Goal: Use online tool/utility: Utilize a website feature to perform a specific function

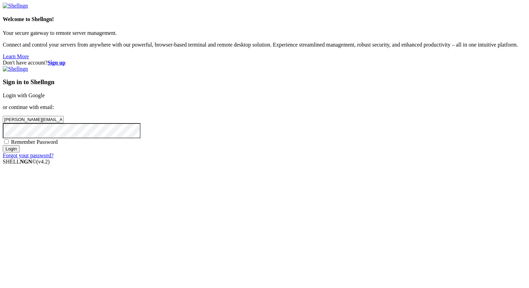
type input "[PERSON_NAME][EMAIL_ADDRESS][DOMAIN_NAME]"
click at [3, 145] on input "Login" at bounding box center [11, 148] width 17 height 7
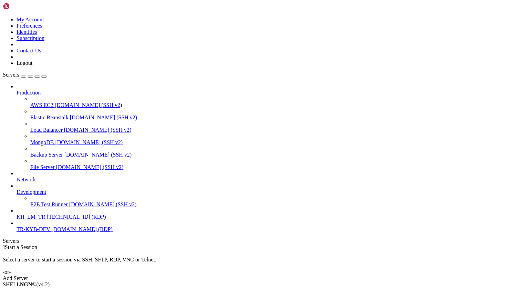
click at [41, 90] on span "Production" at bounding box center [29, 93] width 24 height 6
click at [17, 90] on icon at bounding box center [17, 90] width 0 height 0
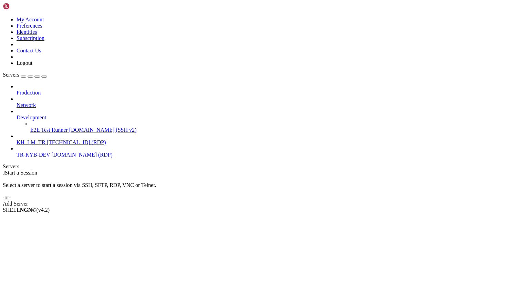
click at [17, 114] on icon at bounding box center [17, 114] width 0 height 0
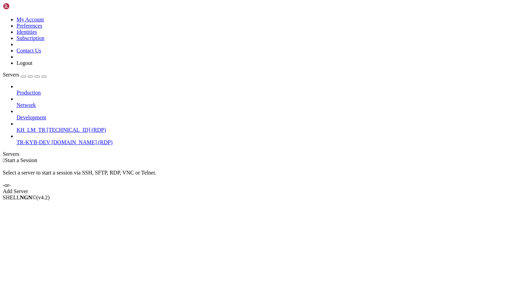
click at [51, 139] on span "[DOMAIN_NAME] (RDP)" at bounding box center [81, 142] width 61 height 6
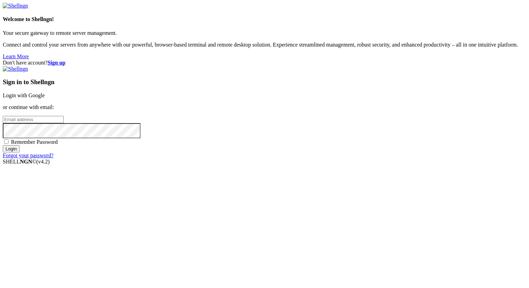
click at [58, 145] on span "Remember Password" at bounding box center [34, 142] width 47 height 6
click at [9, 144] on input "Remember Password" at bounding box center [6, 141] width 4 height 4
checkbox input "true"
click at [64, 123] on input "email" at bounding box center [33, 119] width 61 height 7
type input "[PERSON_NAME][EMAIL_ADDRESS][DOMAIN_NAME]"
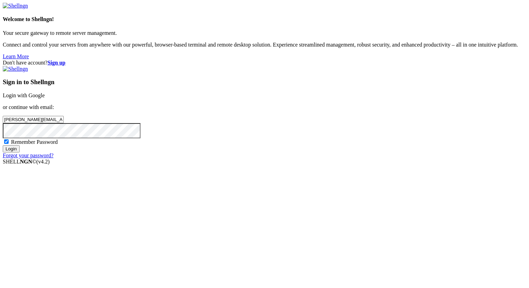
click at [3, 145] on input "Login" at bounding box center [11, 148] width 17 height 7
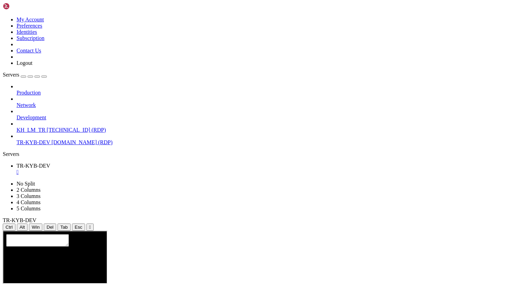
click at [132, 169] on div "" at bounding box center [272, 172] width 510 height 6
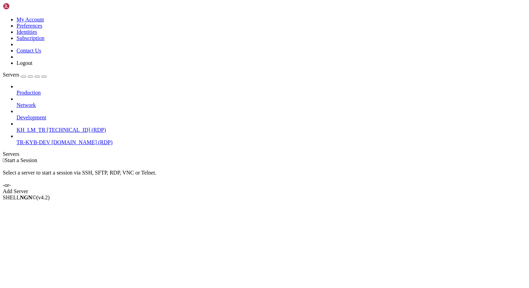
click at [53, 139] on span "[DOMAIN_NAME] (RDP)" at bounding box center [81, 142] width 61 height 6
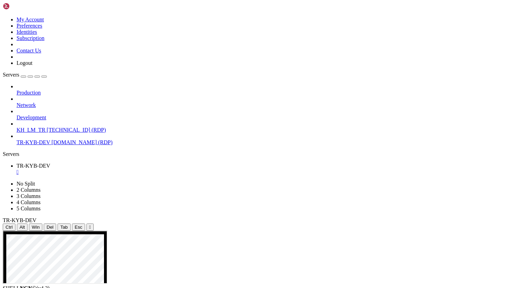
click at [91, 224] on div "" at bounding box center [90, 226] width 2 height 5
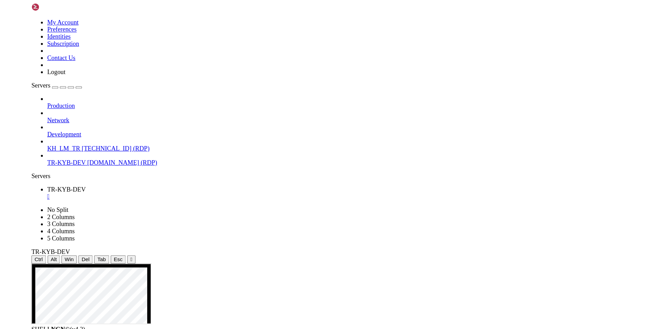
scroll to position [3, 0]
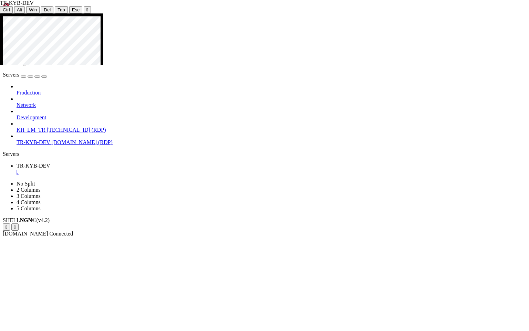
click at [0, 13] on icon at bounding box center [0, 13] width 0 height 0
click at [86, 9] on div "" at bounding box center [87, 9] width 2 height 5
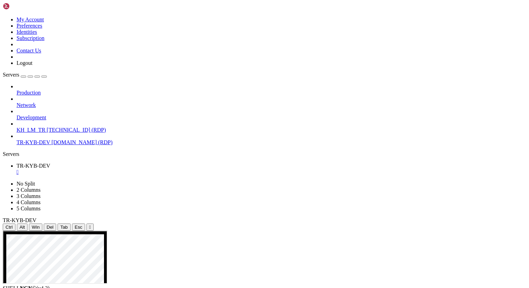
click at [47, 75] on button "button" at bounding box center [44, 76] width 6 height 2
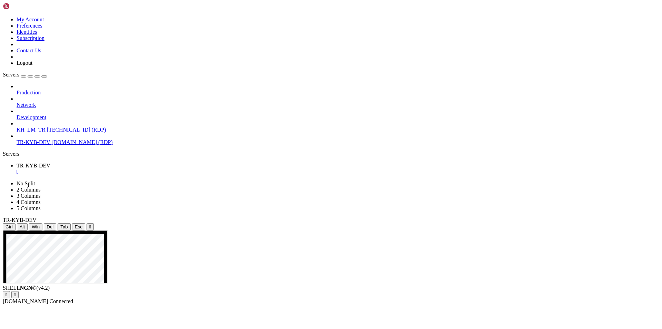
click at [89, 224] on div "" at bounding box center [90, 226] width 2 height 5
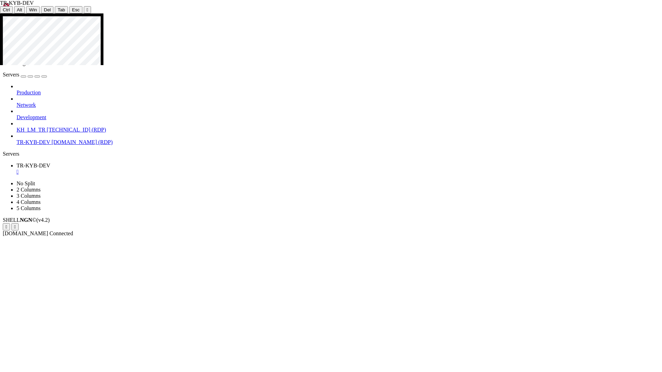
click at [0, 13] on icon at bounding box center [0, 13] width 0 height 0
click at [86, 7] on div "" at bounding box center [87, 9] width 2 height 5
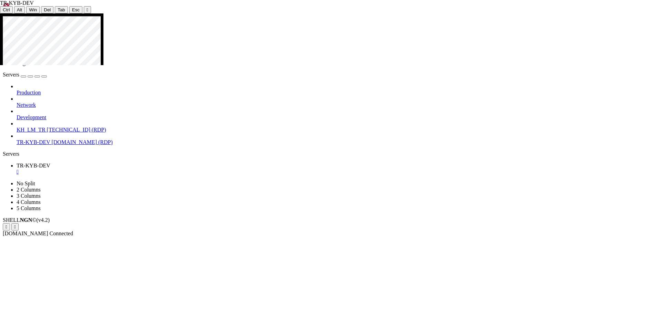
click at [55, 169] on div "" at bounding box center [338, 172] width 642 height 6
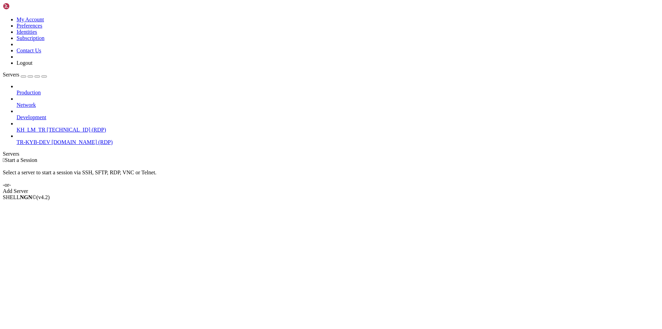
click at [3, 155] on div "Servers" at bounding box center [331, 154] width 656 height 6
click at [55, 139] on span "[DOMAIN_NAME] (RDP)" at bounding box center [81, 142] width 61 height 6
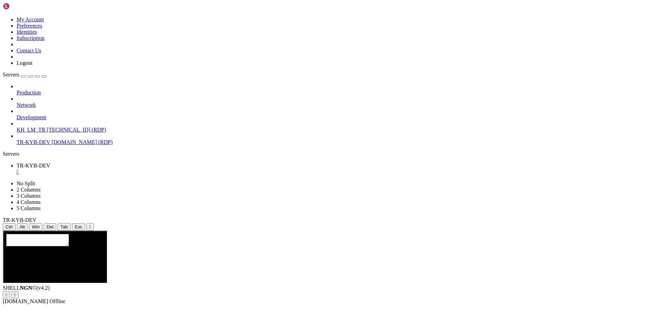
scroll to position [0, 0]
click at [91, 224] on div "" at bounding box center [90, 226] width 2 height 5
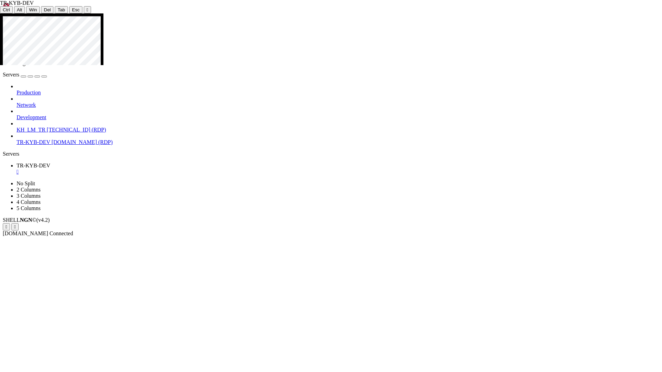
click at [329, 13] on div at bounding box center [331, 13] width 662 height 0
click at [84, 12] on button "" at bounding box center [87, 9] width 7 height 7
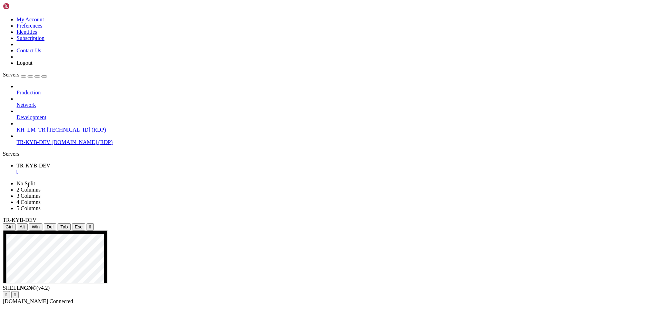
click at [131, 169] on div "" at bounding box center [338, 172] width 642 height 6
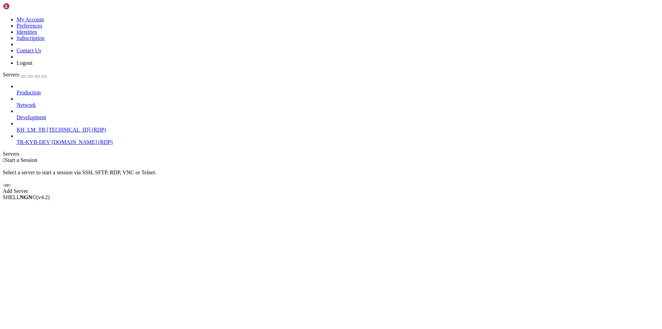
click at [51, 139] on span "[DOMAIN_NAME] (RDP)" at bounding box center [81, 142] width 61 height 6
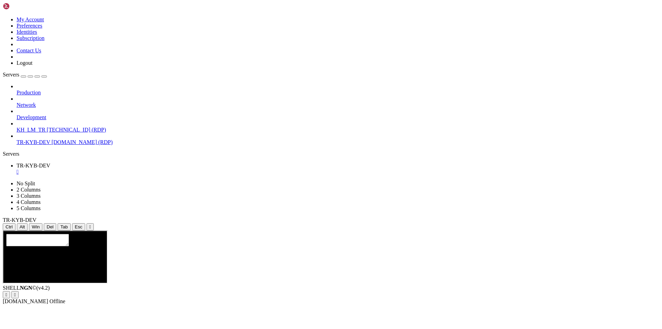
scroll to position [0, 0]
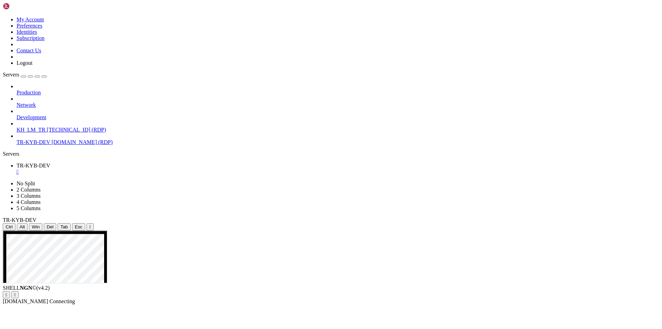
click at [94, 223] on button "" at bounding box center [89, 226] width 7 height 7
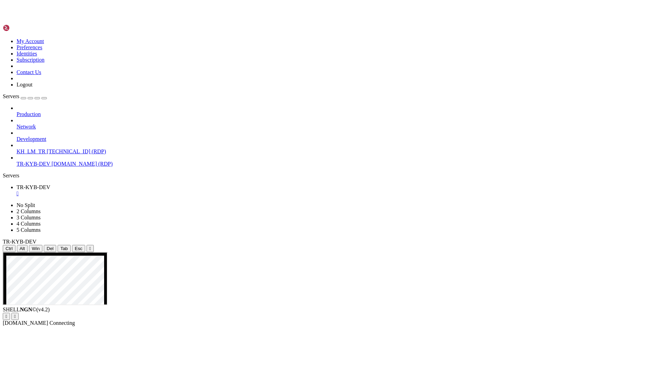
scroll to position [3, 0]
